Goal: Communication & Community: Answer question/provide support

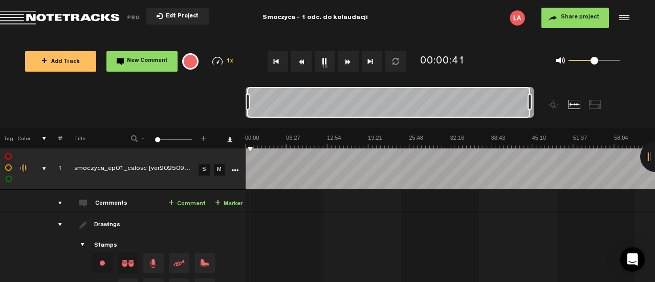
drag, startPoint x: 251, startPoint y: 102, endPoint x: 565, endPoint y: 109, distance: 313.9
click at [565, 109] on div at bounding box center [426, 107] width 360 height 41
click at [605, 61] on div "0 1 0.5" at bounding box center [594, 61] width 51 height 2
click at [176, 202] on link "+ Comment" at bounding box center [186, 204] width 37 height 12
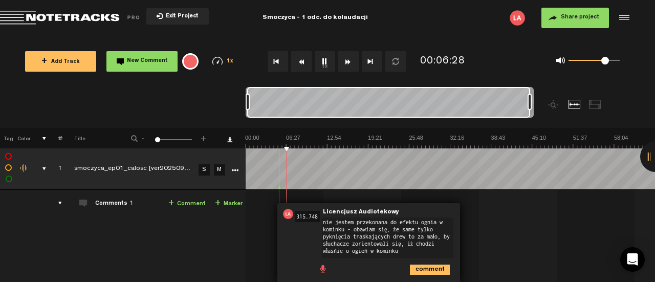
click at [358, 237] on textarea "nie jestem przekonana do efektu ognia w kominku - obawiam się, że same tylko py…" at bounding box center [388, 238] width 132 height 40
click at [414, 250] on textarea "nie jestem przekonana do efektu ognia w kominku - obawiam się, że same tylko py…" at bounding box center [388, 238] width 132 height 40
type textarea "nie jestem przekonana do efektu ognia w kominku - obawiam się, że same tylko py…"
click at [437, 268] on icon "comment" at bounding box center [430, 270] width 40 height 10
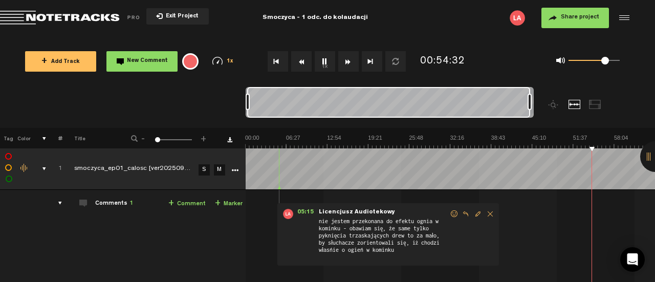
drag, startPoint x: 617, startPoint y: 148, endPoint x: 250, endPoint y: 223, distance: 374.2
click at [250, 223] on div "05:15 - NaN:[PERSON_NAME] Audiotekowy: "nie jestem przekonana do efektu ognia w…" at bounding box center [451, 248] width 409 height 101
click at [348, 59] on button "Fast Forward" at bounding box center [348, 61] width 20 height 20
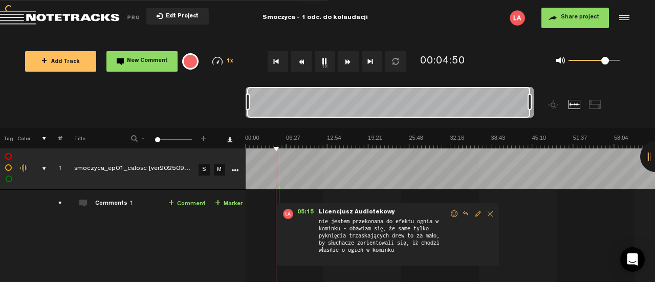
click at [348, 59] on button "Fast Forward" at bounding box center [348, 61] width 20 height 20
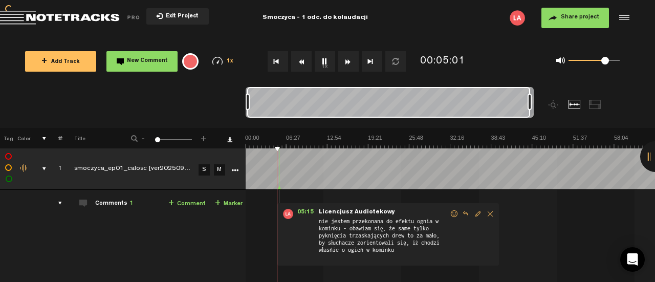
click at [348, 59] on button "Fast Forward" at bounding box center [348, 61] width 20 height 20
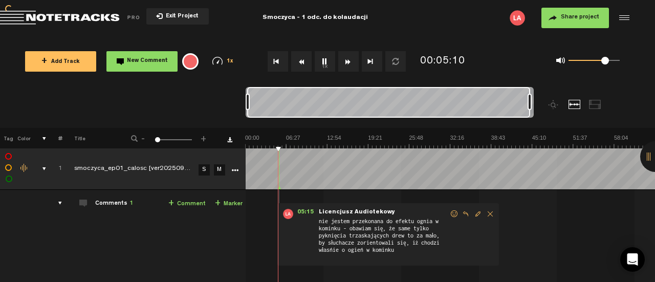
click at [348, 59] on button "Fast Forward" at bounding box center [348, 61] width 20 height 20
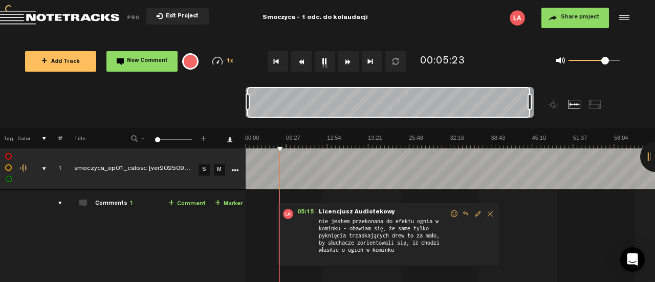
click at [348, 59] on button "Fast Forward" at bounding box center [348, 61] width 20 height 20
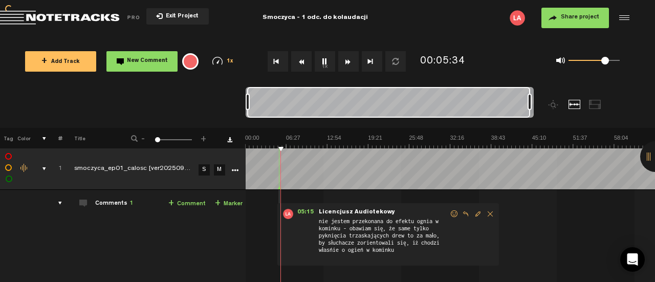
click at [348, 59] on button "Fast Forward" at bounding box center [348, 61] width 20 height 20
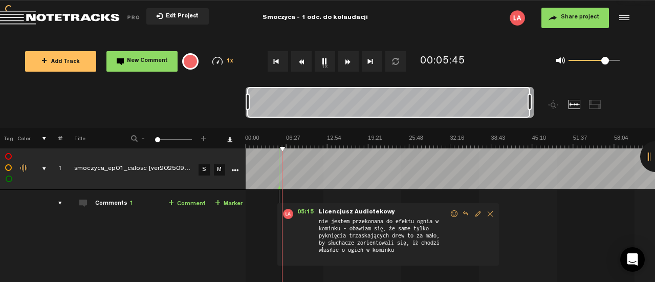
click at [348, 59] on button "Fast Forward" at bounding box center [348, 61] width 20 height 20
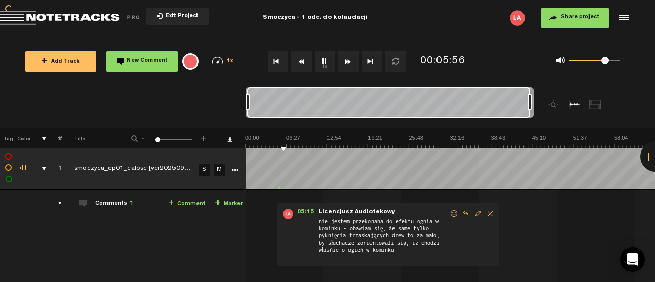
click at [348, 59] on button "Fast Forward" at bounding box center [348, 61] width 20 height 20
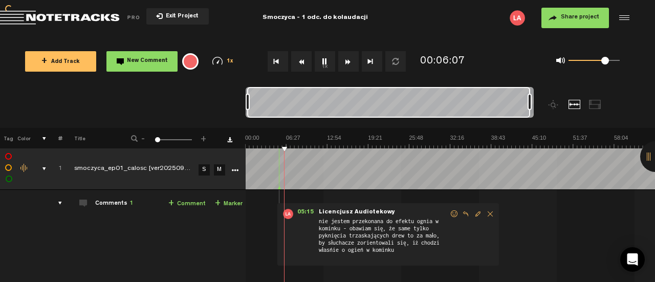
click at [348, 59] on button "Fast Forward" at bounding box center [348, 61] width 20 height 20
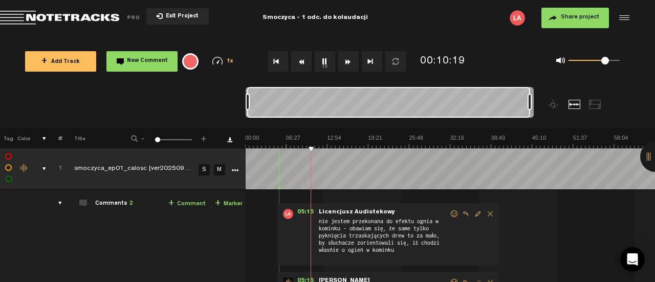
click at [491, 210] on span "Delete comment" at bounding box center [490, 213] width 12 height 7
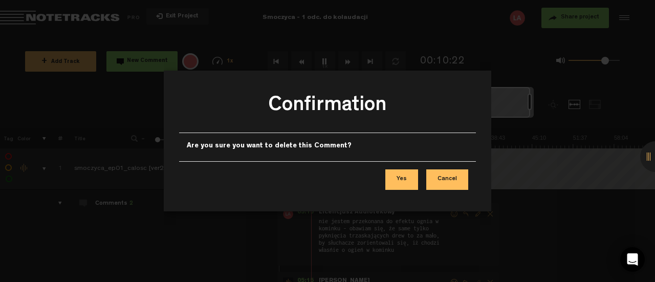
click at [406, 174] on button "Yes" at bounding box center [402, 179] width 33 height 20
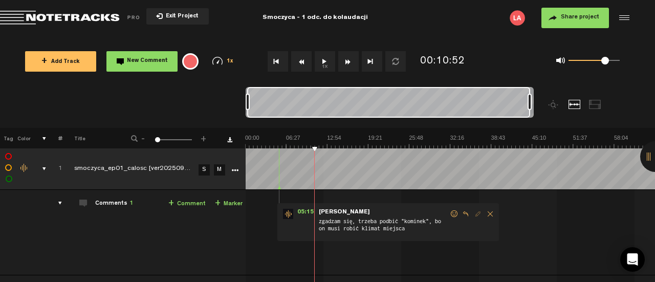
click at [280, 187] on icon at bounding box center [280, 188] width 4 height 5
click at [276, 150] on div "+ New drawing Tag Color # Title - 1 100 1 + 1 smoczyca_ep01_calosc [ver20250903…" at bounding box center [327, 264] width 655 height 272
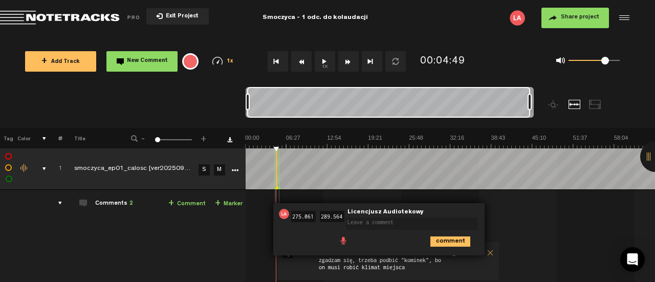
click at [279, 148] on td at bounding box center [451, 168] width 410 height 41
click at [280, 152] on td at bounding box center [451, 168] width 410 height 41
click at [351, 220] on textarea at bounding box center [413, 224] width 132 height 12
click at [526, 227] on div "04:35 275.061 - 04:49 289.564 • Licencjusz Audiotekowy: "" Licencjusz Audioteko…" at bounding box center [451, 256] width 409 height 116
click at [354, 222] on textarea at bounding box center [413, 224] width 132 height 12
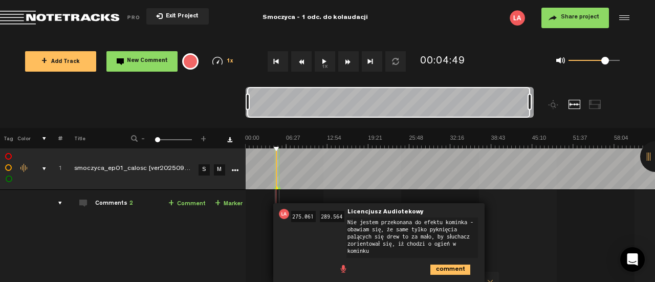
type textarea "Nie jestem przekonana do efektu kominka - obawiam się, że same tylko pyknięcia …"
click at [456, 265] on icon "comment" at bounding box center [451, 270] width 40 height 10
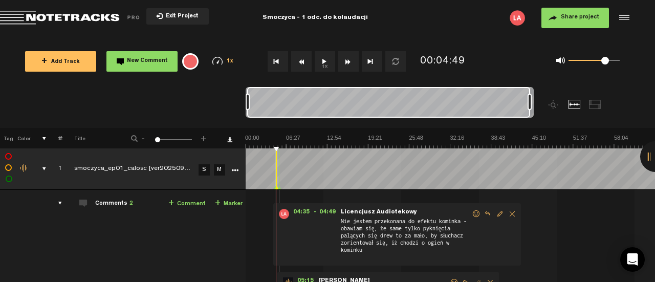
click at [499, 214] on span "Edit comment" at bounding box center [500, 213] width 12 height 7
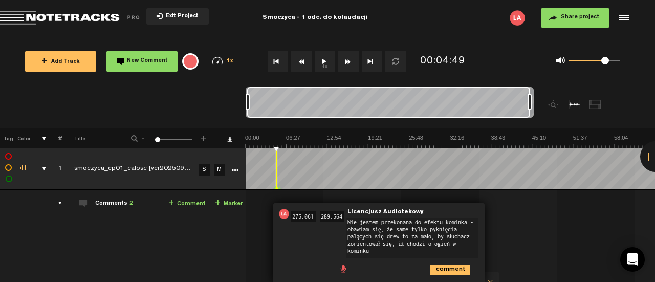
click at [346, 216] on span "289.564" at bounding box center [332, 217] width 29 height 7
click at [337, 215] on input "289.564" at bounding box center [332, 216] width 25 height 11
drag, startPoint x: 343, startPoint y: 216, endPoint x: 292, endPoint y: 221, distance: 50.9
click at [292, 221] on div "04:35 275.061 - 04:49 289.564 • Licencjusz Audiotekowy: "Nie jestem przekonana …" at bounding box center [378, 243] width 211 height 80
click at [313, 214] on input "275.061" at bounding box center [303, 216] width 25 height 11
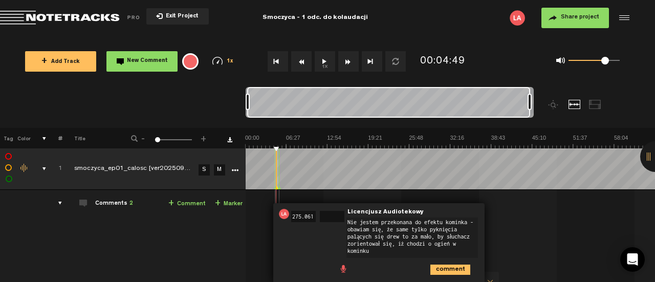
drag, startPoint x: 313, startPoint y: 214, endPoint x: 278, endPoint y: 215, distance: 35.9
click at [278, 215] on div "04:35 275.061 - 04:49 • Licencjusz Audiotekowy: "Nie jestem przekonana do efekt…" at bounding box center [378, 243] width 211 height 80
click at [277, 152] on div at bounding box center [276, 168] width 1 height 41
click at [455, 265] on icon "comment" at bounding box center [451, 270] width 40 height 10
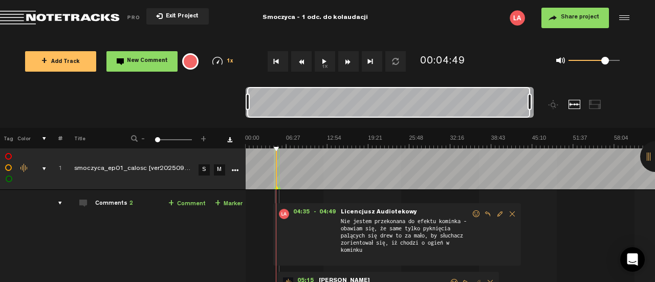
click at [534, 230] on div "04:35 - 04:49 • Licencjusz Audiotekowy: "Nie jestem przekonana do efektu komink…" at bounding box center [451, 270] width 409 height 145
click at [497, 212] on span "Edit comment" at bounding box center [500, 213] width 12 height 7
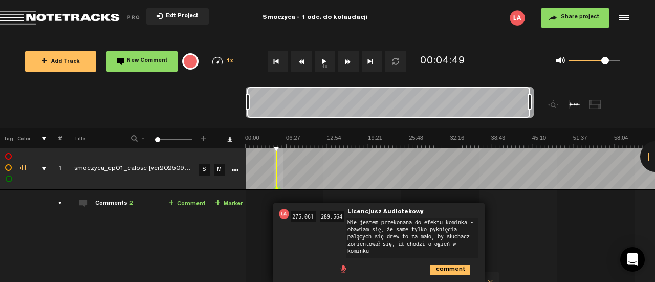
drag, startPoint x: 279, startPoint y: 188, endPoint x: 286, endPoint y: 190, distance: 7.9
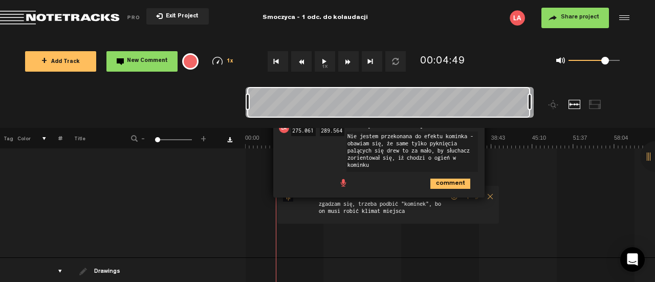
scroll to position [102, 0]
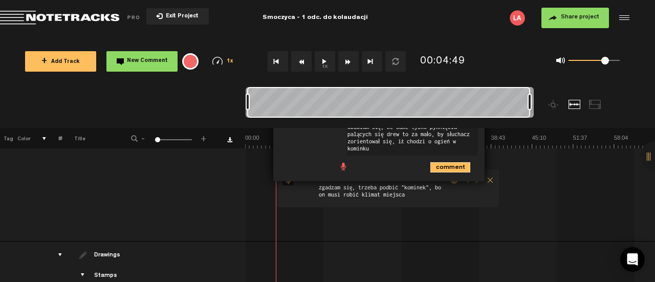
click at [449, 166] on icon "comment" at bounding box center [451, 167] width 40 height 10
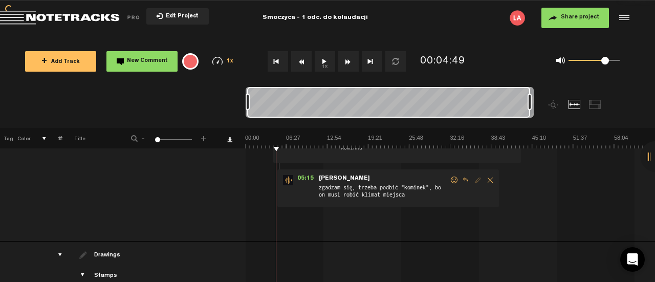
click at [395, 237] on div "04:35 - 04:49 • Licencjusz Audiotekowy: "Nie jestem przekonana do efektu komink…" at bounding box center [451, 168] width 409 height 145
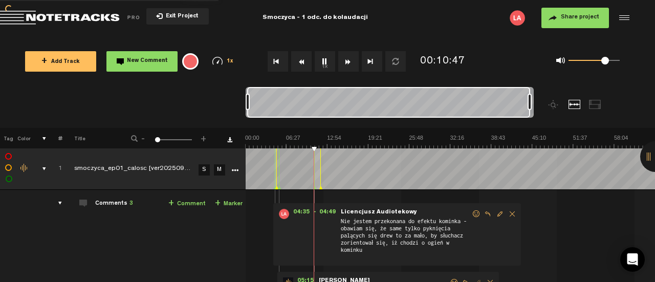
scroll to position [127, 0]
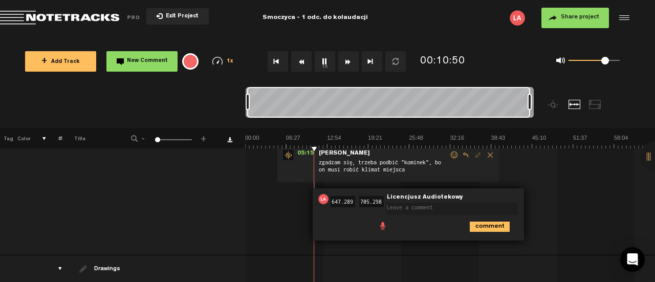
click at [597, 189] on div "04:35 - 04:49 • Licencjusz Audiotekowy: "Nie jestem przekonana do efektu komink…" at bounding box center [451, 163] width 409 height 184
click at [589, 214] on div "04:35 - 04:49 • Licencjusz Audiotekowy: "Nie jestem przekonana do efektu komink…" at bounding box center [451, 163] width 409 height 184
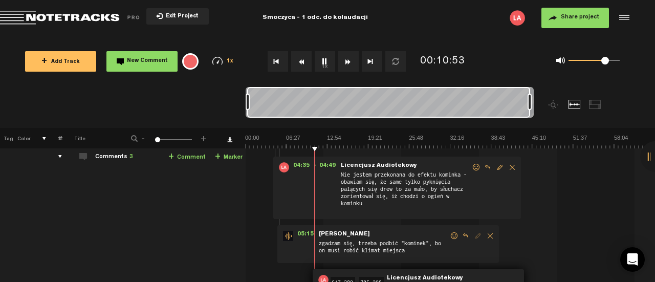
scroll to position [0, 0]
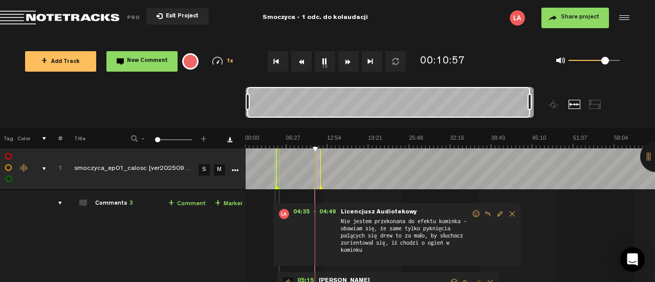
click at [103, 231] on td "Comments 3 + Comment + Marker" at bounding box center [153, 286] width 183 height 193
click at [325, 60] on button "1x" at bounding box center [325, 61] width 20 height 20
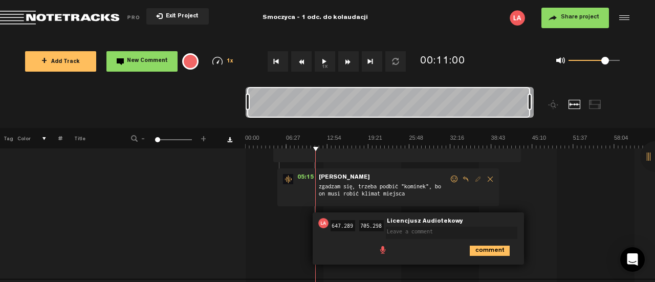
scroll to position [102, 0]
click at [497, 249] on icon "comment" at bounding box center [490, 252] width 40 height 10
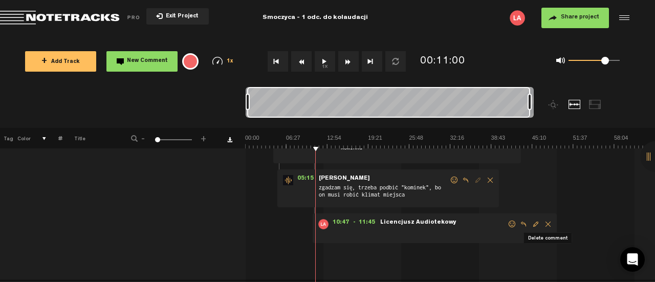
click at [547, 222] on span "Delete comment" at bounding box center [548, 224] width 12 height 7
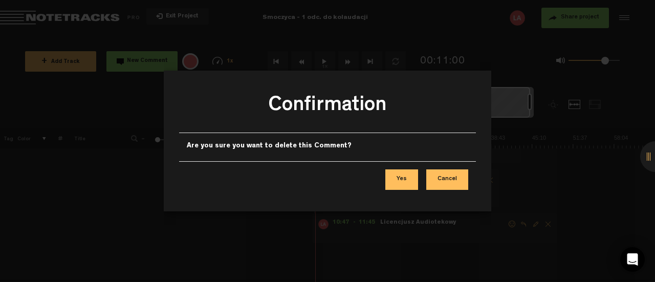
click at [410, 183] on button "Yes" at bounding box center [402, 179] width 33 height 20
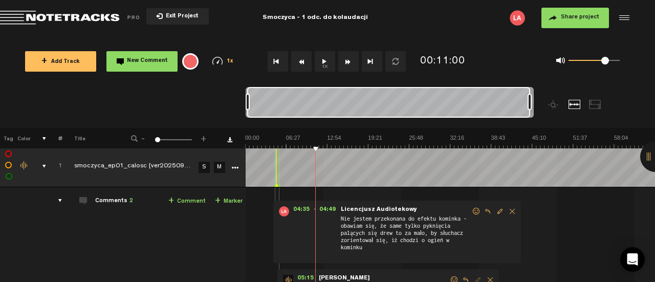
scroll to position [0, 0]
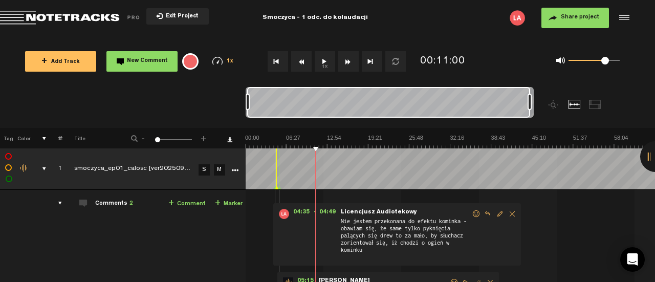
click at [499, 212] on span "Edit comment" at bounding box center [500, 213] width 12 height 7
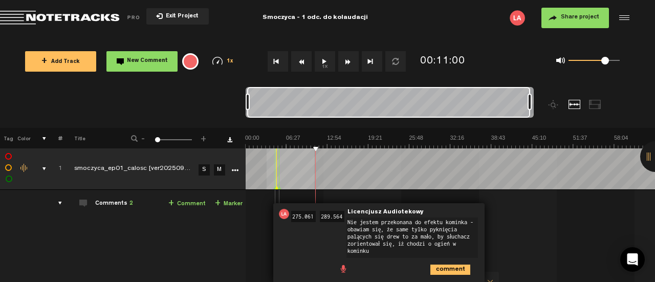
click at [267, 188] on td at bounding box center [451, 168] width 410 height 41
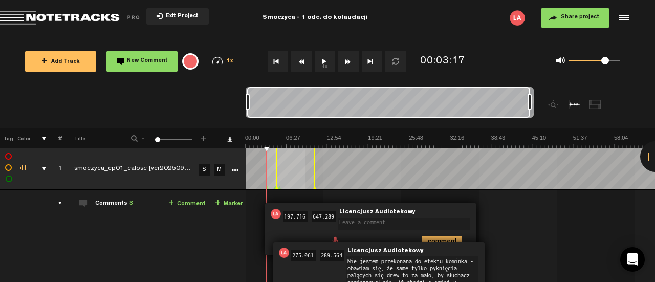
click at [305, 188] on td at bounding box center [451, 168] width 410 height 41
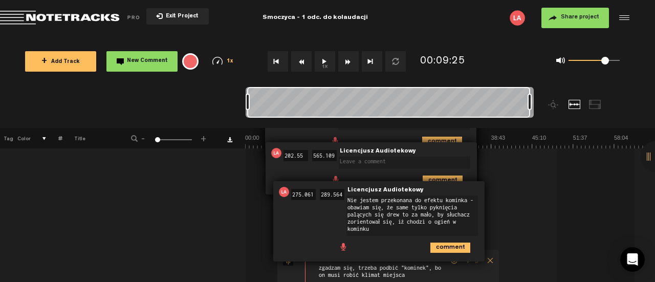
scroll to position [102, 0]
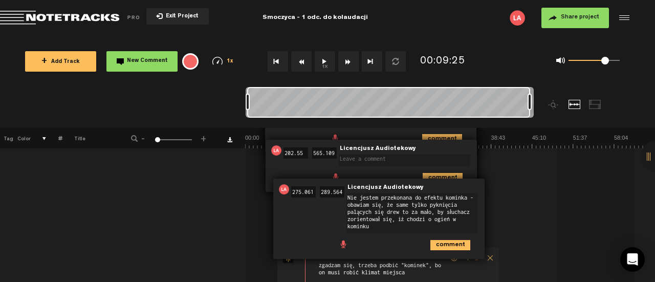
drag, startPoint x: 369, startPoint y: 225, endPoint x: 348, endPoint y: 198, distance: 34.3
click at [348, 198] on textarea "Nie jestem przekonana do efektu kominka - obawiam się, że same tylko pyknięcia …" at bounding box center [413, 213] width 132 height 40
click at [367, 160] on textarea at bounding box center [405, 160] width 132 height 12
paste textarea "Nie jestem przekonana do efektu kominka - obawiam się, że same tylko pyknięcia …"
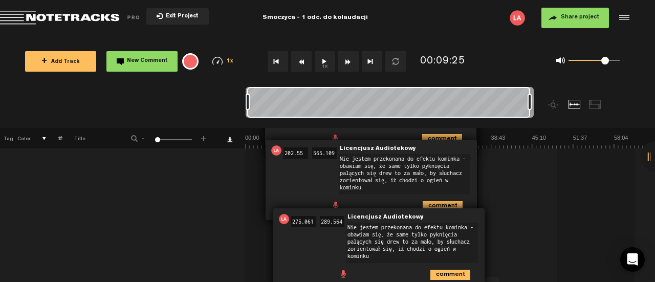
type textarea "Nie jestem przekonana do efektu kominka - obawiam się, że same tylko pyknięcia …"
click at [444, 203] on icon "comment" at bounding box center [443, 206] width 40 height 10
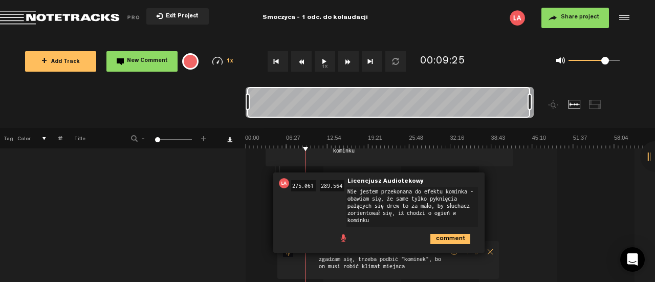
scroll to position [154, 0]
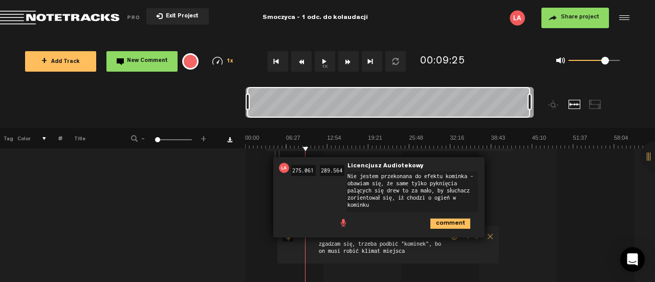
click at [415, 188] on textarea "Nie jestem przekonana do efektu kominka - obawiam się, że same tylko pyknięcia …" at bounding box center [413, 192] width 132 height 40
click at [540, 203] on div "03:17 197.716 - 10:47 647.289 • Licencjusz Audiotekowy: "" Licencjusz Audioteko…" at bounding box center [451, 171] width 409 height 253
click at [519, 229] on div "03:17 197.716 - 10:47 647.289 • Licencjusz Audiotekowy: "" Licencjusz Audioteko…" at bounding box center [451, 171] width 409 height 253
click at [452, 180] on textarea "Nie jestem przekonana do efektu kominka - obawiam się, że same tylko pyknięcia …" at bounding box center [413, 192] width 132 height 40
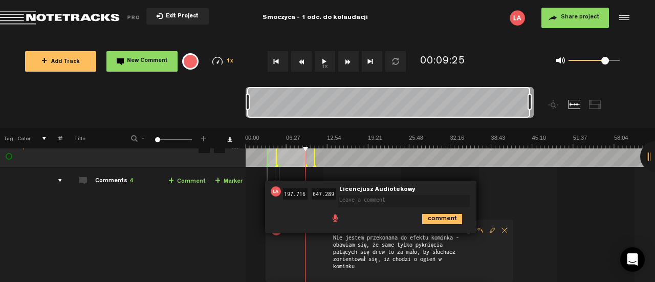
scroll to position [0, 0]
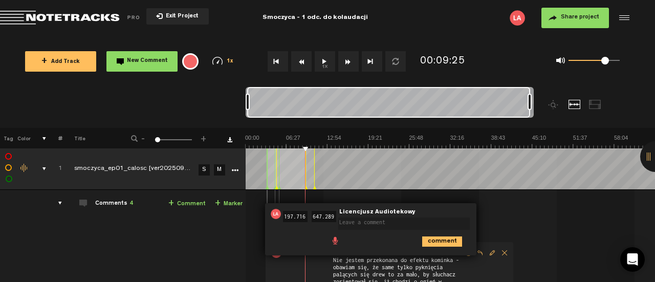
click at [505, 249] on span "Delete comment" at bounding box center [505, 252] width 12 height 7
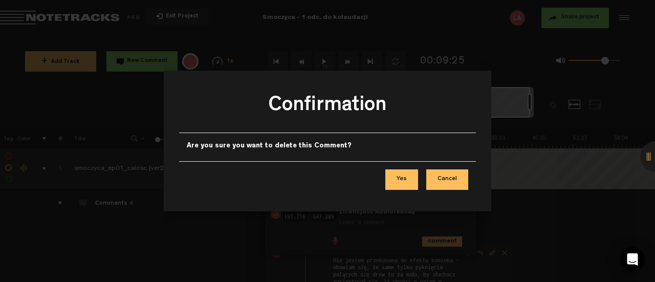
click at [408, 179] on button "Yes" at bounding box center [402, 179] width 33 height 20
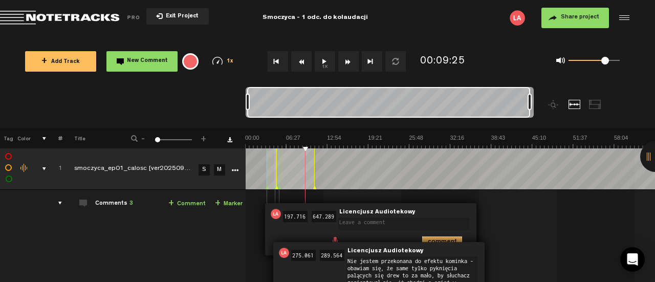
click at [449, 238] on icon "comment" at bounding box center [442, 242] width 40 height 10
click at [497, 217] on span "Delete comment" at bounding box center [501, 213] width 12 height 7
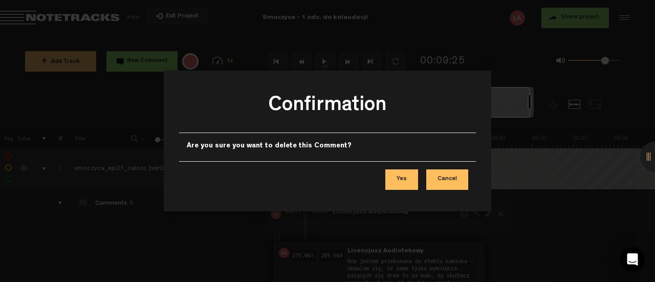
click at [413, 178] on button "Yes" at bounding box center [402, 179] width 33 height 20
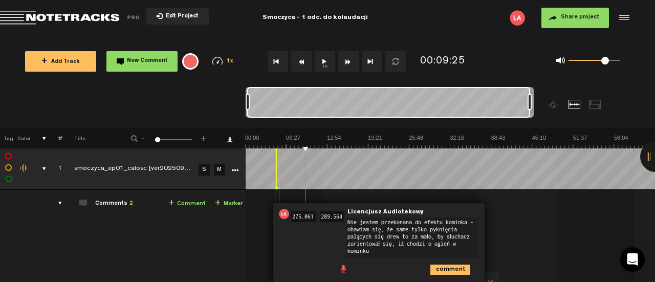
click at [527, 224] on div "04:35 275.061 - 04:49 289.564 • Licencjusz Audiotekowy: "Nie jestem przekonana …" at bounding box center [451, 270] width 409 height 145
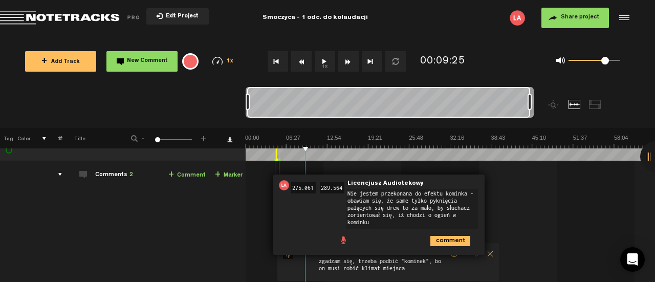
scroll to position [51, 0]
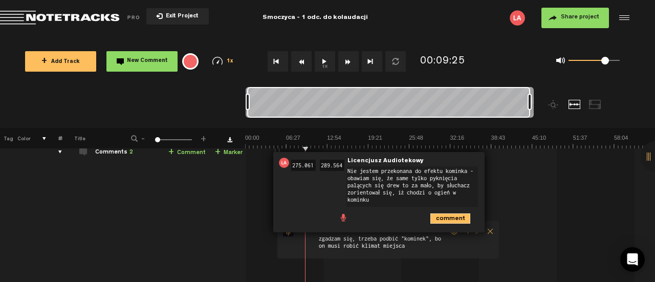
click at [448, 214] on icon "comment" at bounding box center [451, 219] width 40 height 10
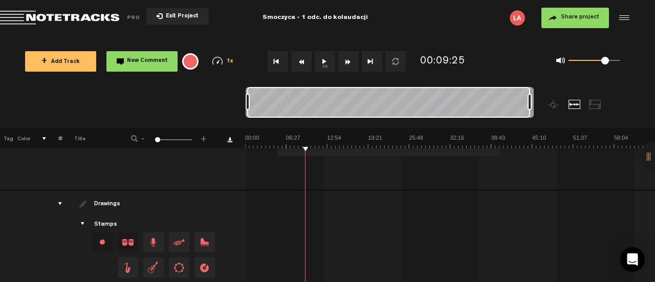
scroll to position [0, 0]
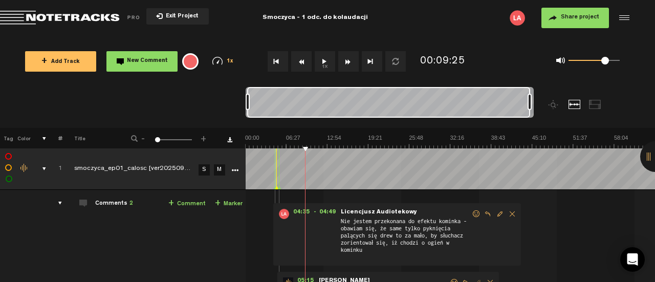
click at [498, 215] on span "Edit comment" at bounding box center [500, 213] width 12 height 7
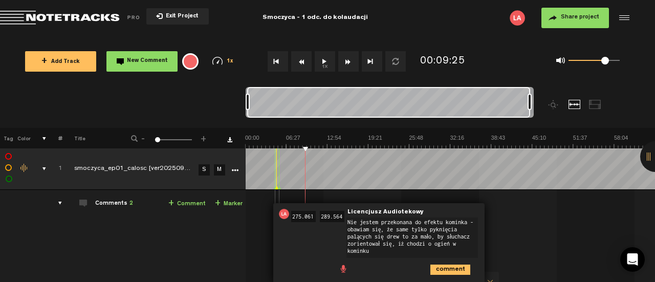
click at [324, 215] on input "289.564" at bounding box center [332, 216] width 25 height 11
drag, startPoint x: 279, startPoint y: 188, endPoint x: 304, endPoint y: 190, distance: 25.1
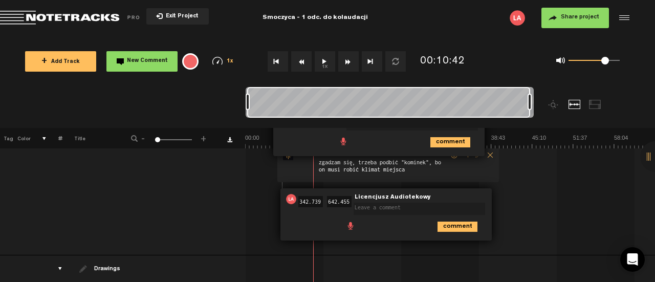
click at [541, 216] on div "04:35 275.061 - 04:49 289.564 • Licencjusz Audiotekowy: "Nie jestem przekonana …" at bounding box center [451, 163] width 409 height 184
click at [471, 199] on span at bounding box center [422, 202] width 136 height 7
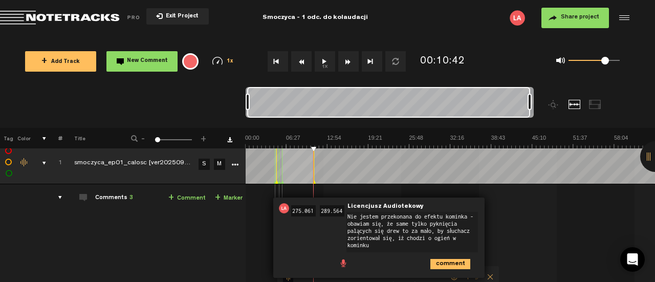
scroll to position [0, 0]
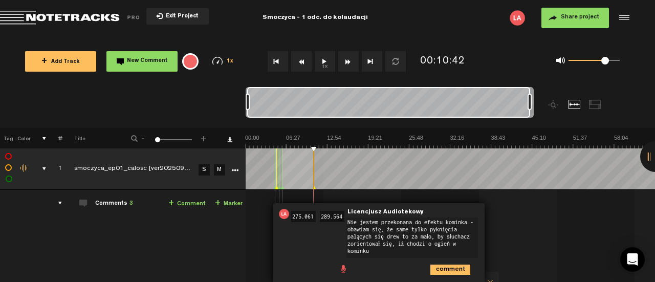
click at [188, 16] on span "Exit Project" at bounding box center [181, 17] width 36 height 6
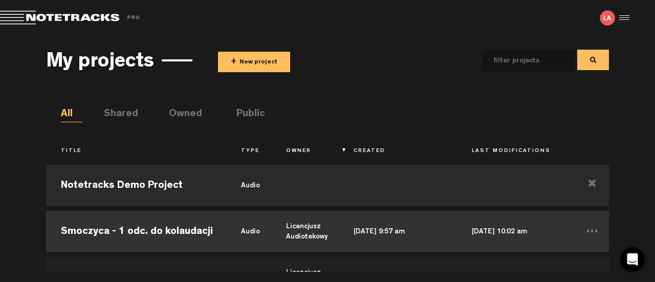
click at [204, 227] on td "Smoczyca - 1 odc. do kolaudacji" at bounding box center [136, 231] width 180 height 46
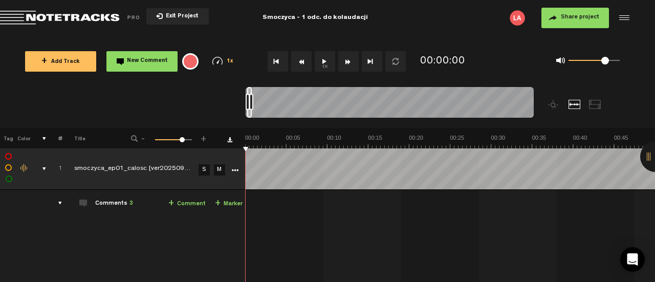
click at [59, 203] on div "comments" at bounding box center [56, 203] width 16 height 10
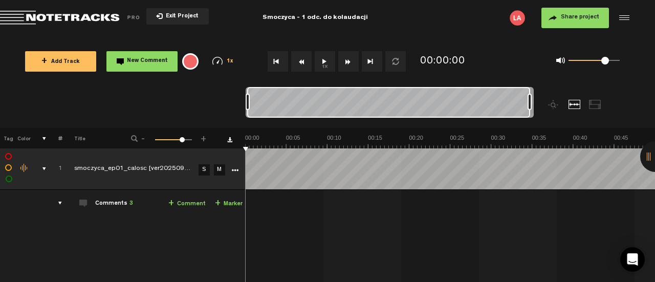
drag, startPoint x: 252, startPoint y: 100, endPoint x: 560, endPoint y: 104, distance: 308.3
click at [560, 104] on div at bounding box center [426, 107] width 360 height 41
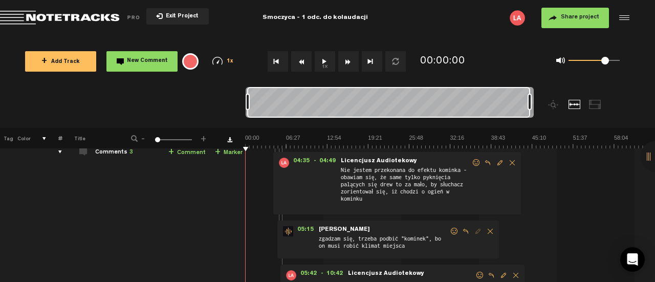
scroll to position [102, 0]
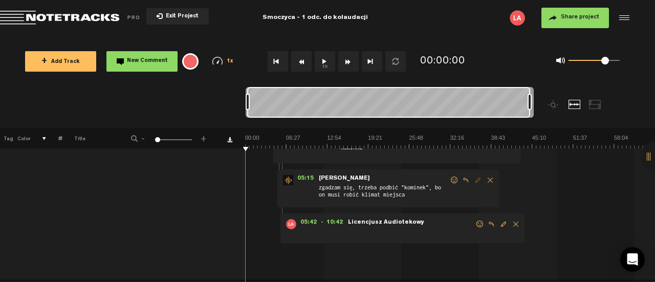
click at [515, 224] on span "Delete comment" at bounding box center [516, 224] width 12 height 7
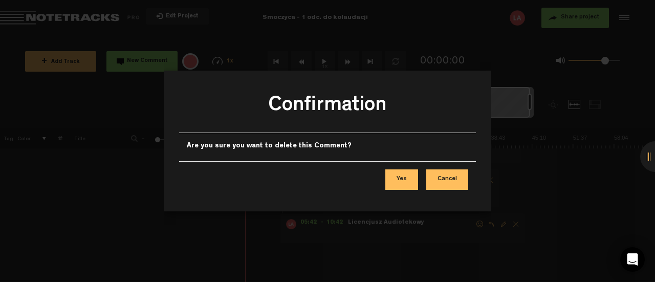
click at [400, 181] on button "Yes" at bounding box center [402, 179] width 33 height 20
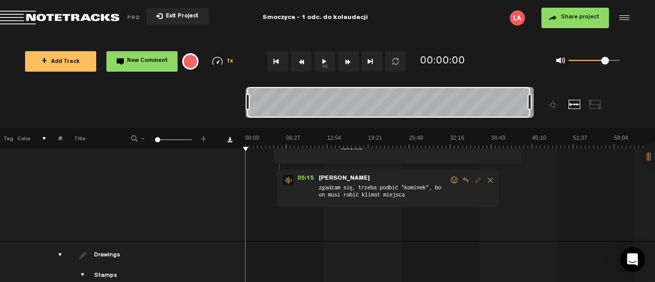
scroll to position [0, 0]
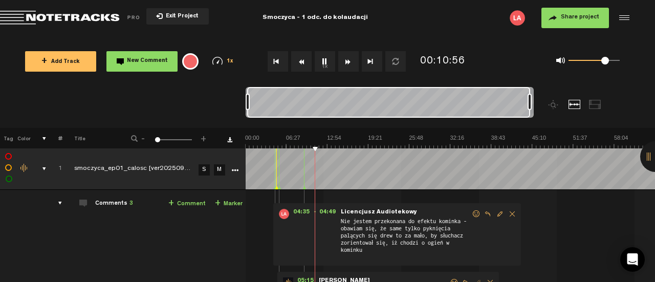
drag, startPoint x: 316, startPoint y: 147, endPoint x: 309, endPoint y: 147, distance: 7.2
click at [309, 147] on img at bounding box center [450, 141] width 410 height 14
click at [312, 187] on polygon at bounding box center [312, 188] width 3 height 4
click at [312, 140] on img at bounding box center [450, 141] width 410 height 14
click at [308, 138] on img at bounding box center [450, 141] width 410 height 14
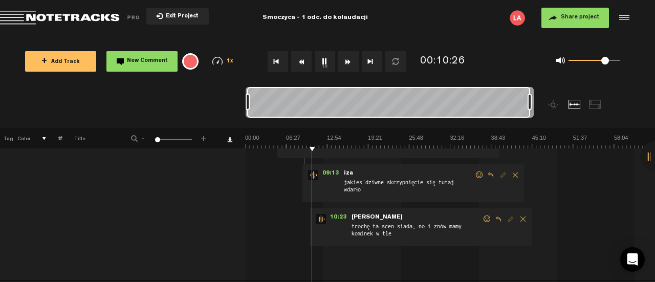
scroll to position [154, 0]
click at [498, 215] on span "Reply to comment" at bounding box center [499, 217] width 12 height 7
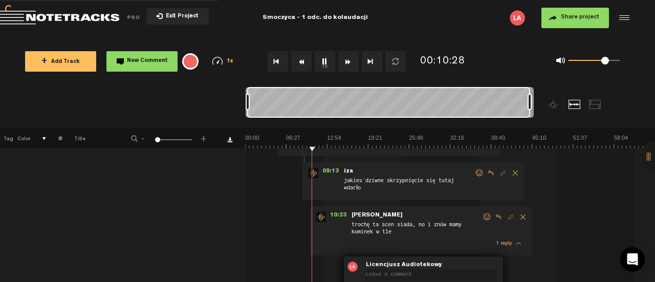
scroll to position [156, 0]
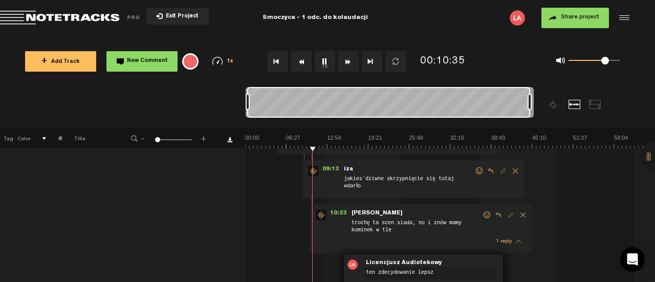
type textarea "ten zdecydowanie lepszy"
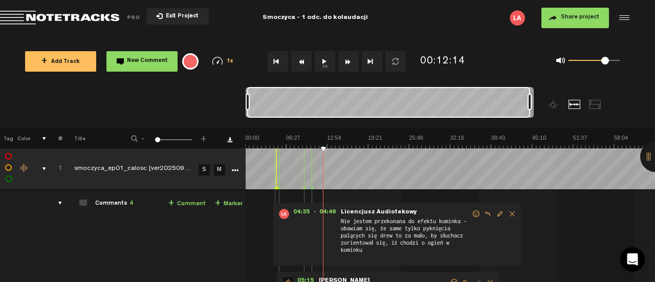
scroll to position [1, 0]
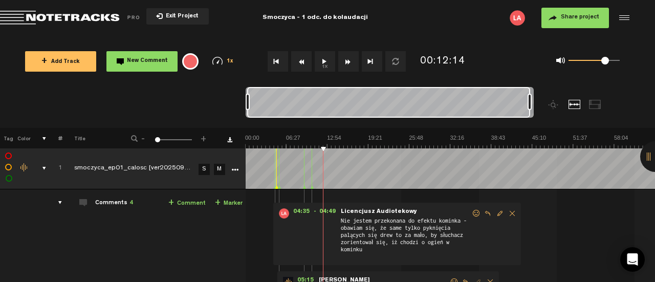
click at [501, 210] on span "Edit comment" at bounding box center [500, 213] width 12 height 7
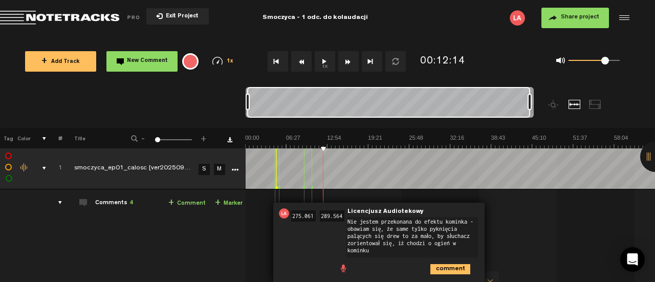
click at [296, 216] on input "275.061" at bounding box center [303, 215] width 25 height 11
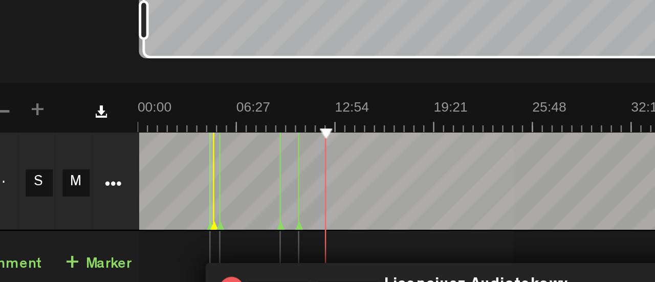
scroll to position [1, 0]
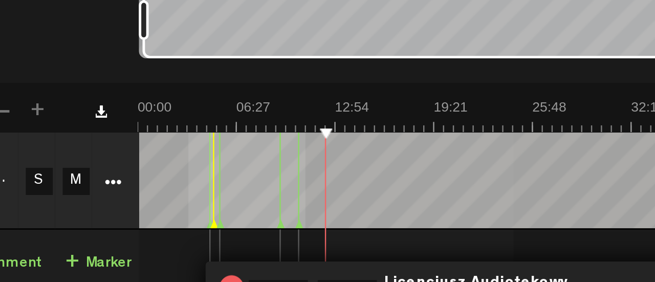
click at [266, 185] on td at bounding box center [451, 167] width 410 height 41
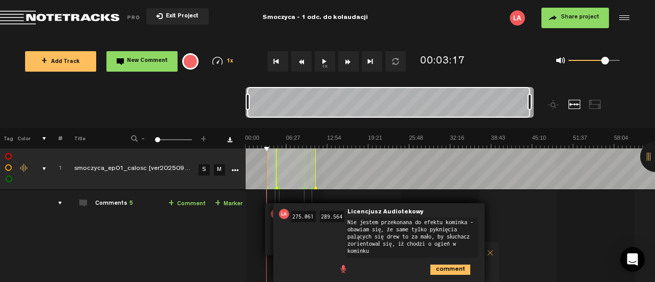
scroll to position [0, 0]
click at [316, 214] on span "275.061" at bounding box center [303, 217] width 29 height 7
click at [303, 217] on input "275.061" at bounding box center [303, 216] width 25 height 11
click at [335, 216] on input "289.564" at bounding box center [332, 216] width 25 height 11
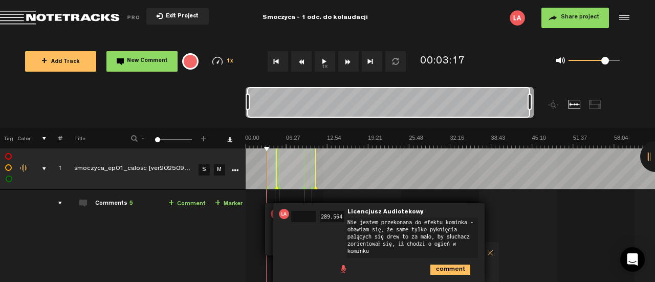
click at [335, 216] on input "289.564" at bounding box center [332, 216] width 25 height 11
click at [454, 267] on icon "comment" at bounding box center [451, 270] width 40 height 10
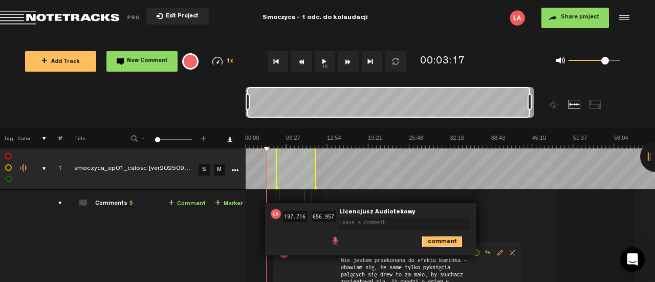
click at [436, 240] on icon "comment" at bounding box center [442, 242] width 40 height 10
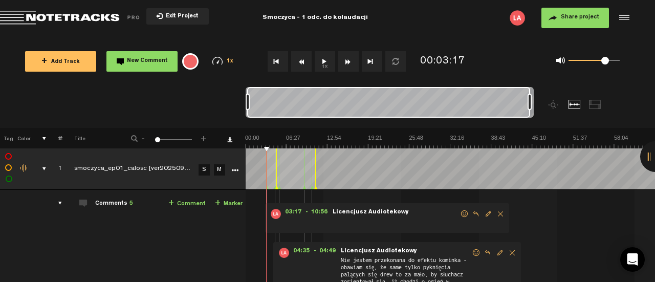
click at [500, 212] on span "Delete comment" at bounding box center [501, 213] width 12 height 7
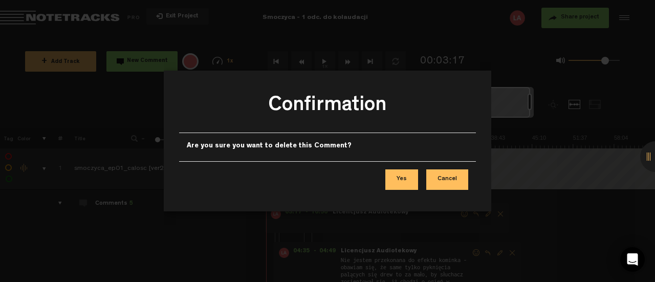
click at [408, 182] on button "Yes" at bounding box center [402, 179] width 33 height 20
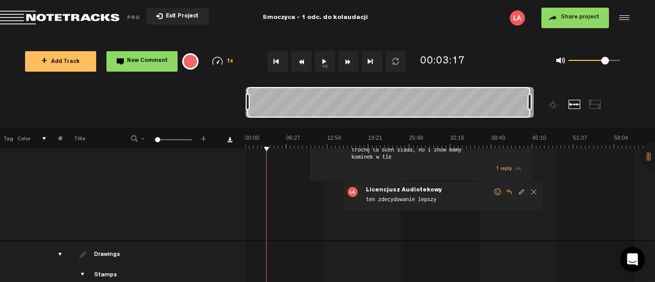
scroll to position [229, 0]
drag, startPoint x: 529, startPoint y: 104, endPoint x: 552, endPoint y: 102, distance: 22.6
click at [552, 102] on div at bounding box center [426, 107] width 360 height 41
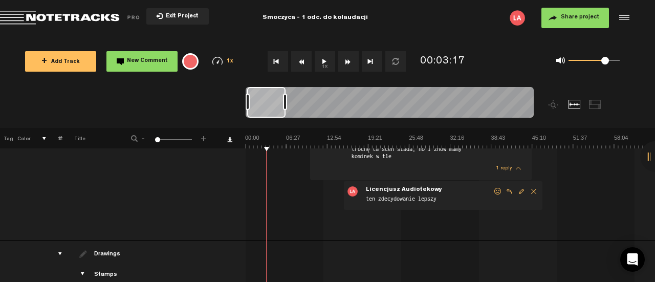
drag, startPoint x: 530, startPoint y: 103, endPoint x: 285, endPoint y: 123, distance: 246.1
click at [285, 123] on div at bounding box center [426, 107] width 360 height 41
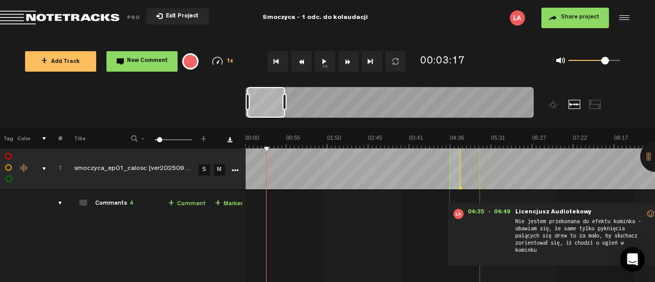
scroll to position [0, 0]
click at [478, 209] on span "04:35" at bounding box center [476, 214] width 25 height 10
click at [502, 210] on span "- 04:49" at bounding box center [501, 214] width 26 height 10
click at [473, 212] on span "04:35" at bounding box center [476, 214] width 25 height 10
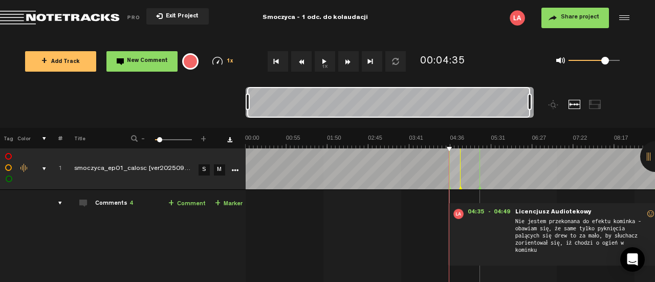
drag, startPoint x: 286, startPoint y: 102, endPoint x: 624, endPoint y: 51, distance: 342.3
click at [624, 36] on div "Loading... 100% + Add Track New Comment 1x 0.25x 0.5x 0.75x 1x 1.25x 1.5x 1.75x…" at bounding box center [327, 36] width 655 height 0
